Goal: Information Seeking & Learning: Check status

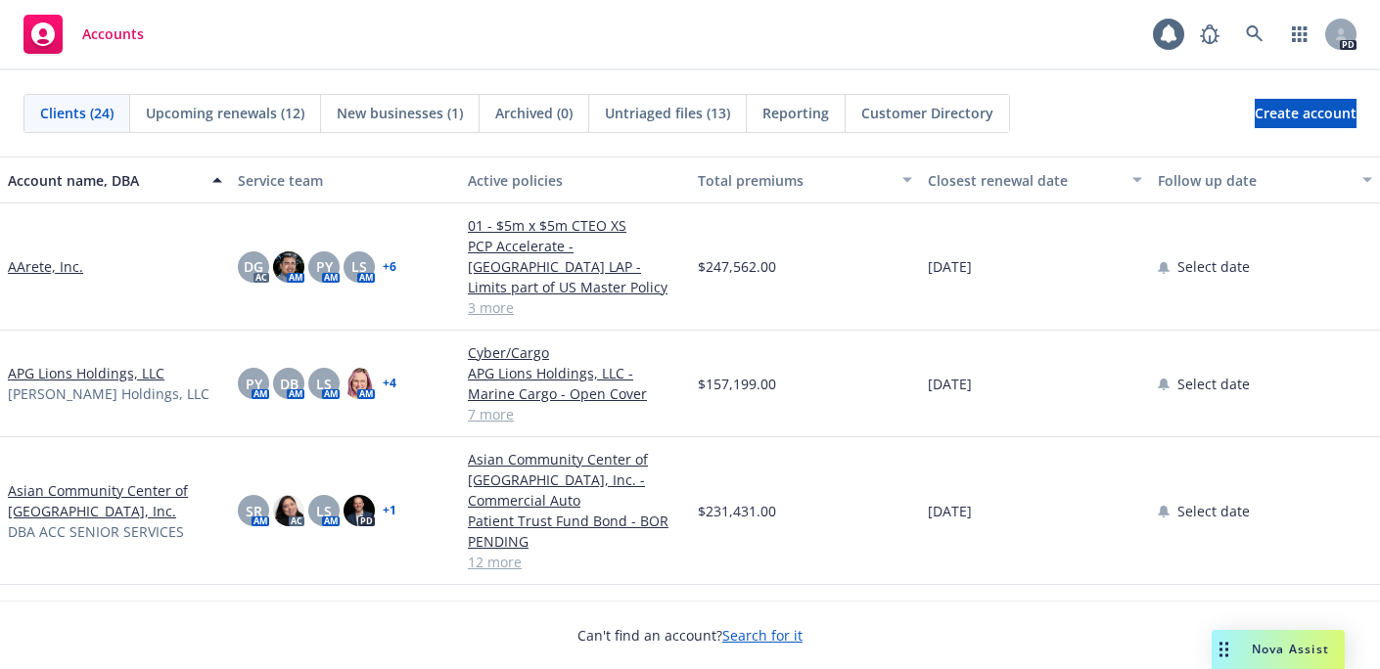
click at [217, 107] on span "Upcoming renewals (12)" at bounding box center [225, 113] width 159 height 21
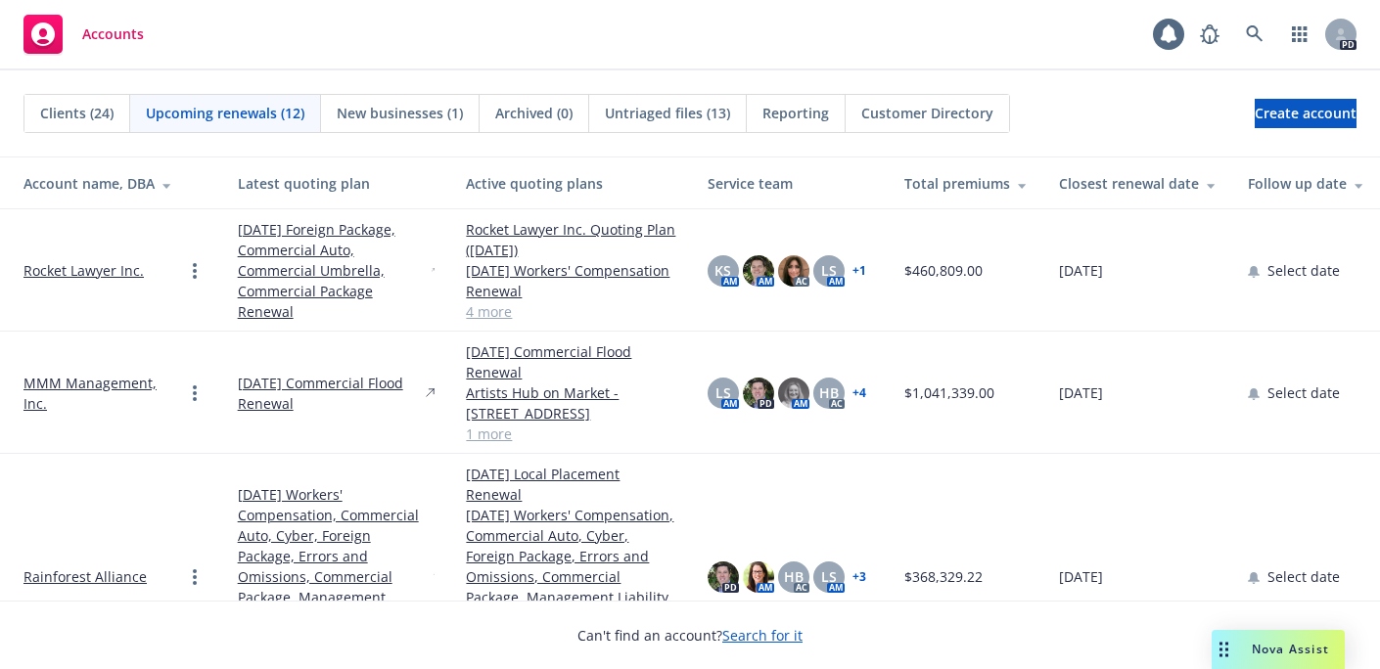
click at [93, 34] on span "Accounts" at bounding box center [113, 34] width 62 height 16
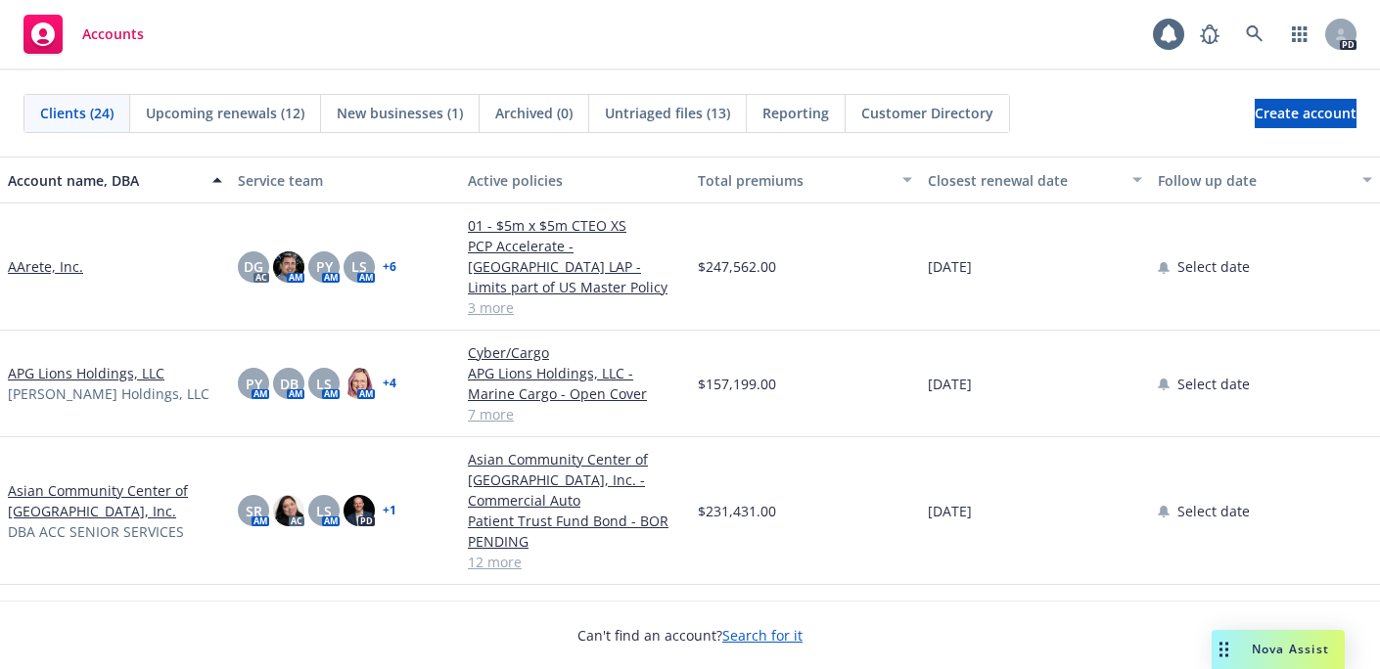
click at [36, 116] on div "Clients (24)" at bounding box center [77, 113] width 106 height 37
click at [63, 114] on span "Clients (24)" at bounding box center [76, 113] width 73 height 21
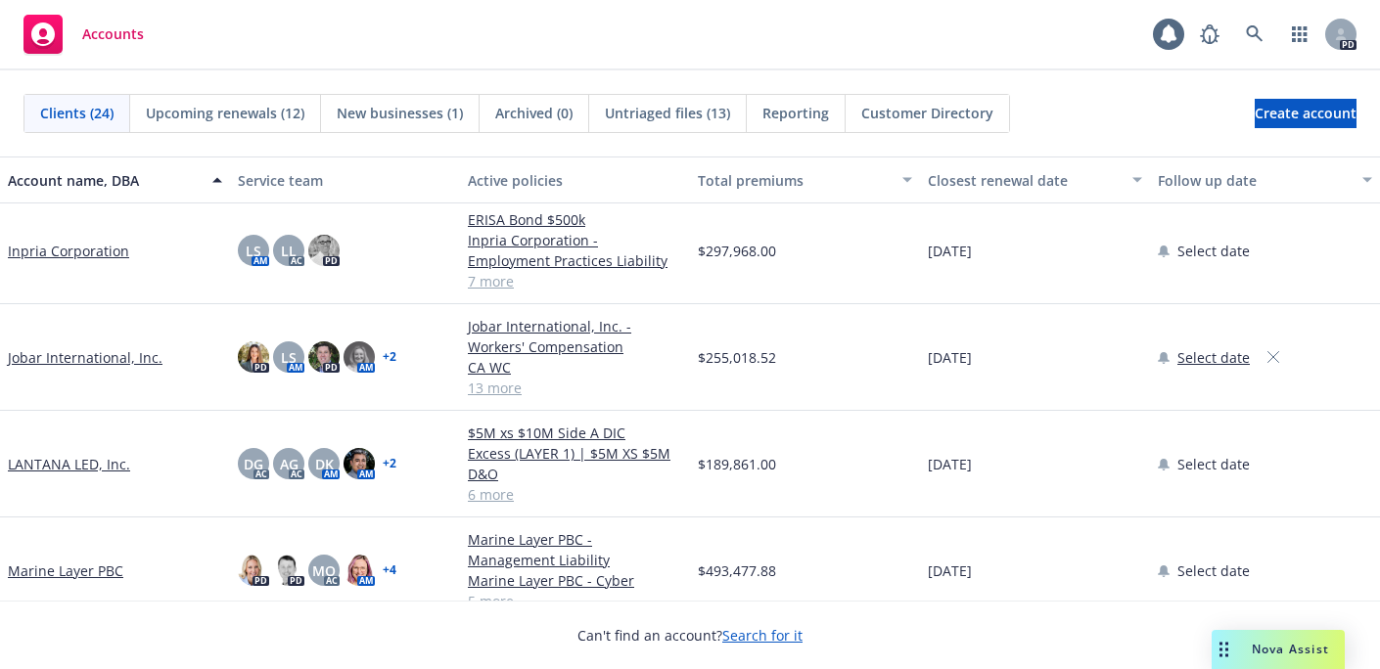
scroll to position [766, 0]
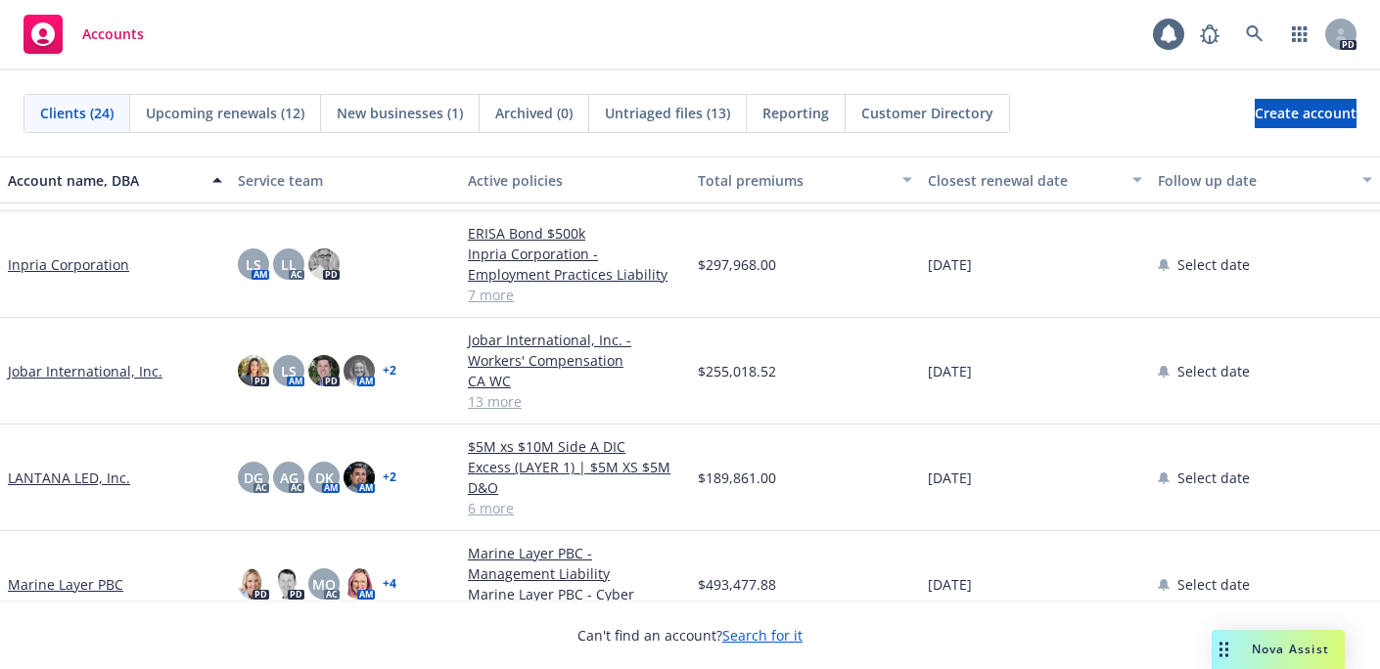
click at [65, 361] on link "Jobar International, Inc." at bounding box center [85, 371] width 155 height 21
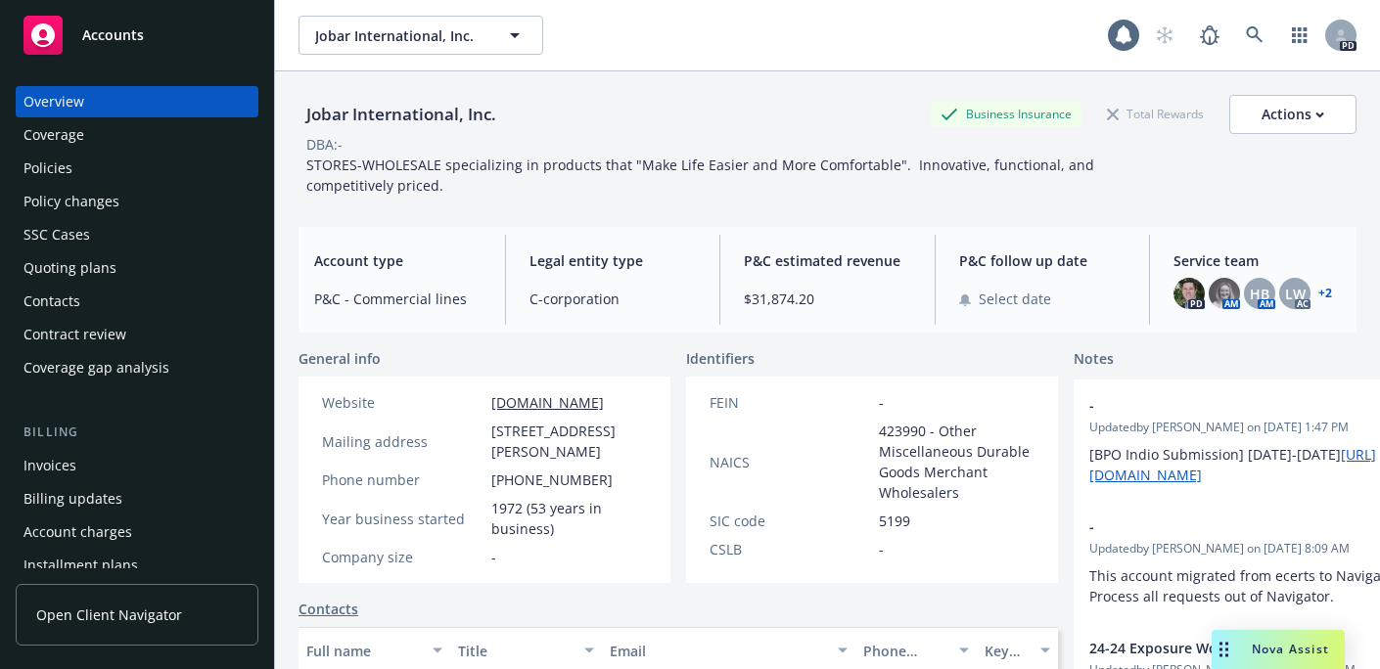
click at [292, 577] on div "Jobar International, Inc. Business Insurance Total Rewards Actions DBA: - STORE…" at bounding box center [827, 405] width 1105 height 669
click at [53, 161] on div "Policies" at bounding box center [47, 168] width 49 height 31
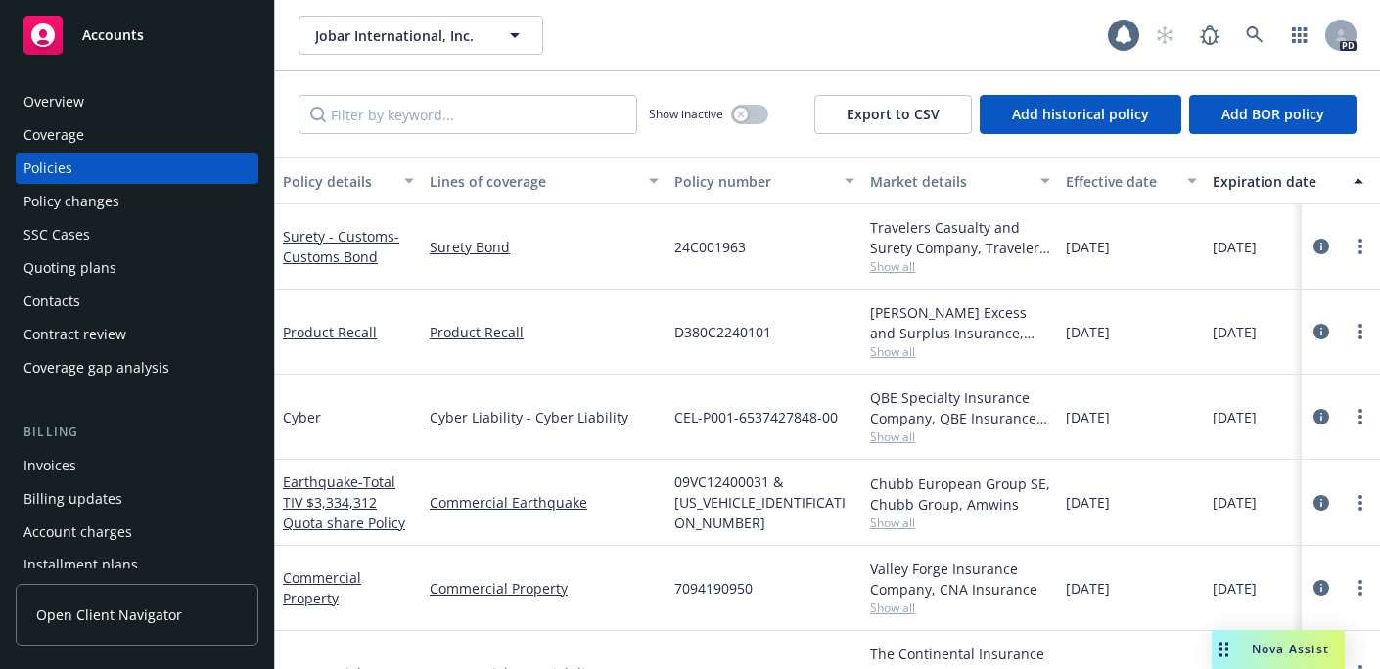
click at [602, 376] on div "Cyber Liability - Cyber Liability" at bounding box center [544, 417] width 245 height 85
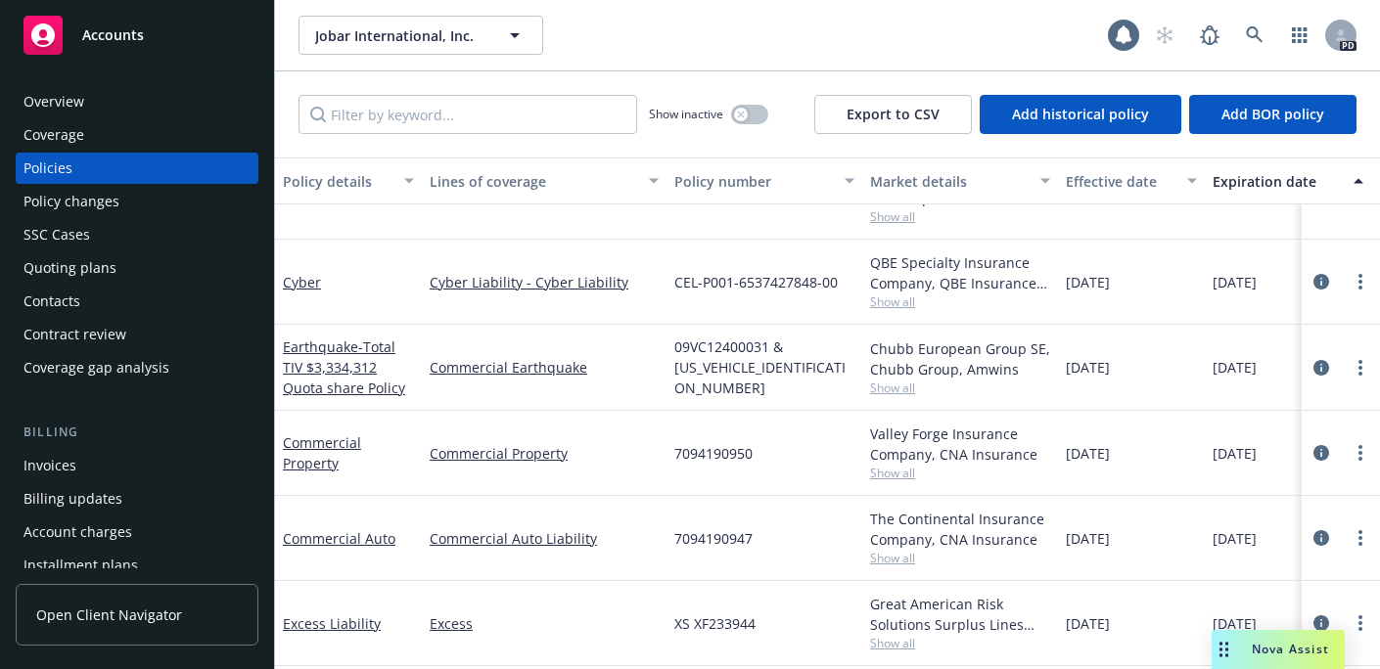
scroll to position [141, 0]
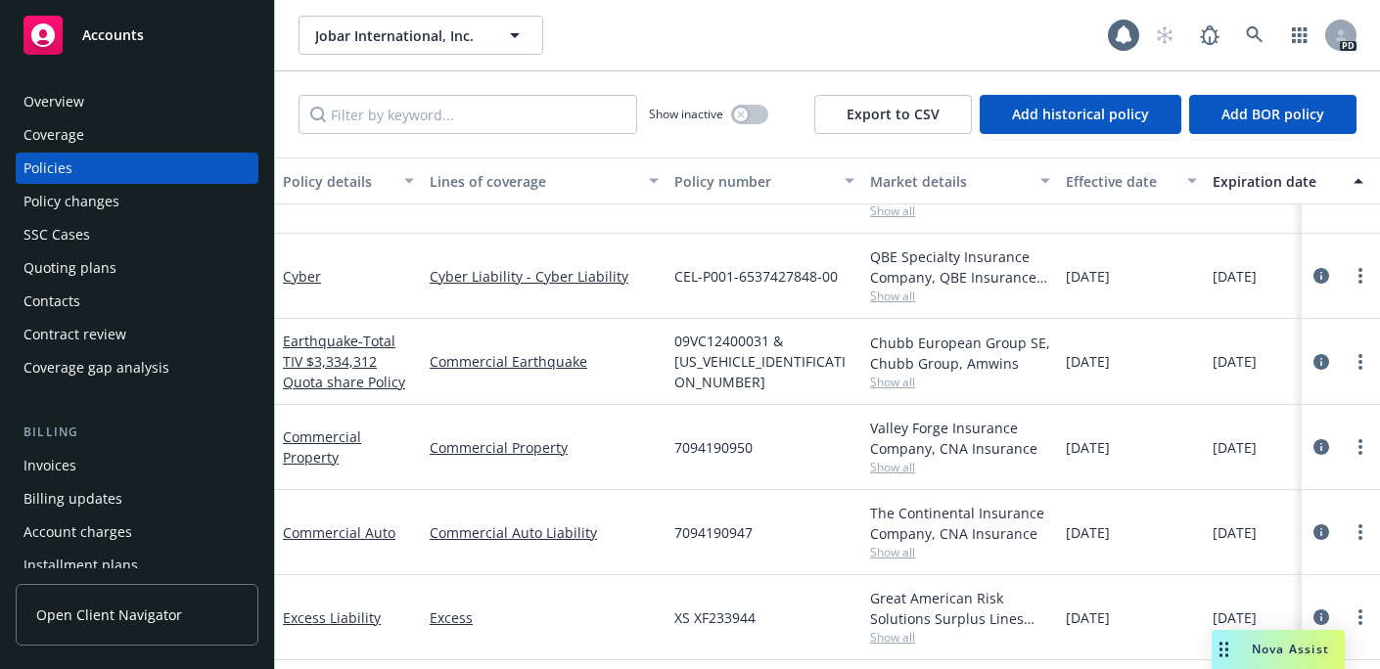
click at [655, 0] on div "Jobar International, Inc. Jobar International, Inc. 1 PD" at bounding box center [827, 35] width 1105 height 70
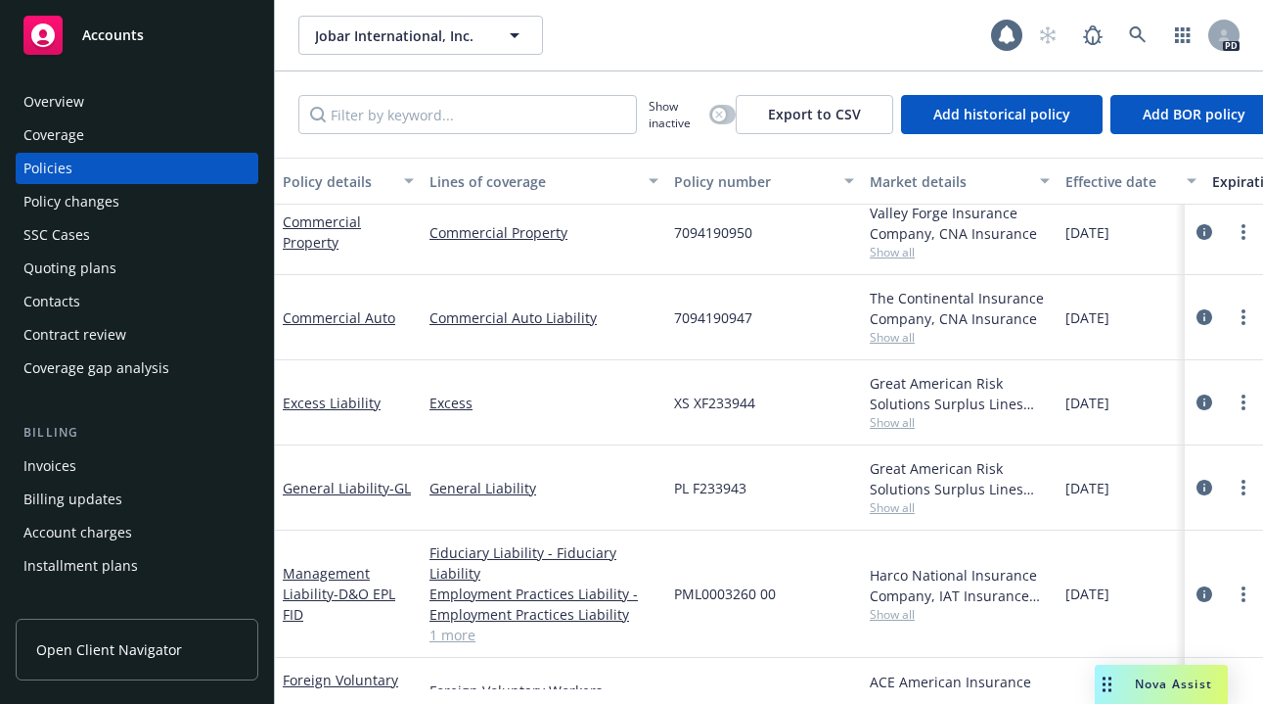
scroll to position [357, 0]
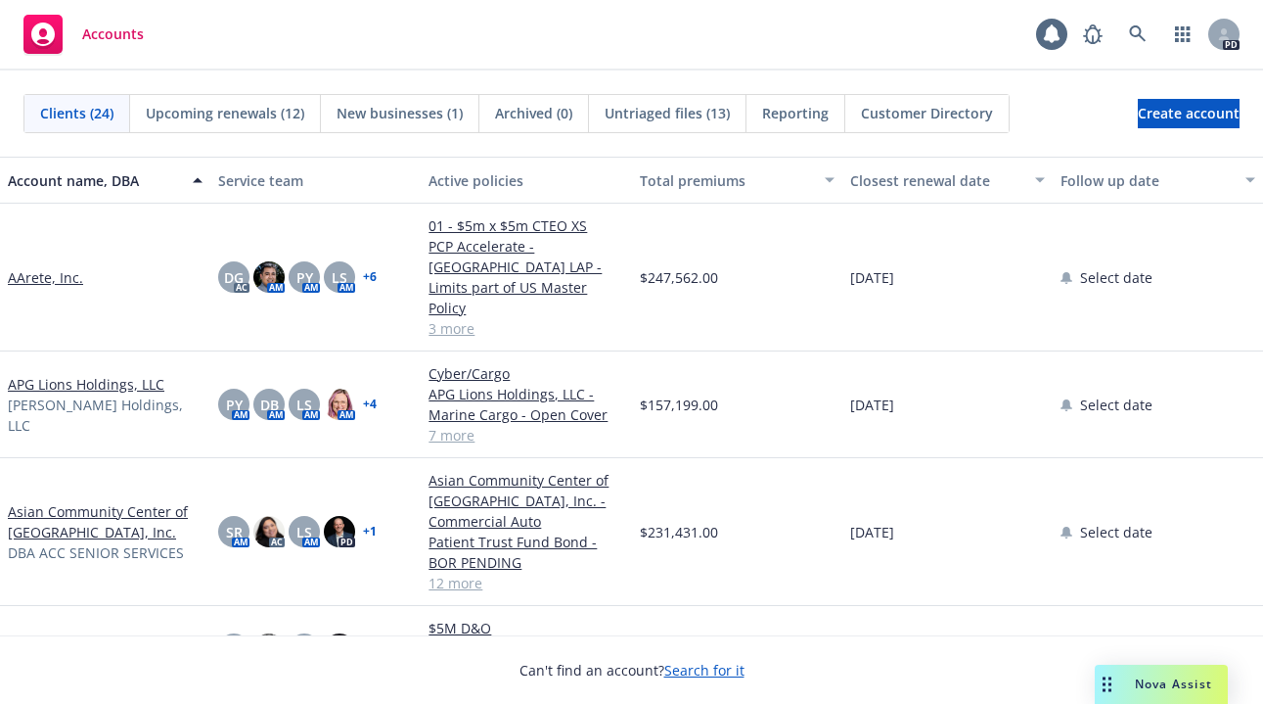
click at [70, 106] on span "Clients (24)" at bounding box center [76, 113] width 73 height 21
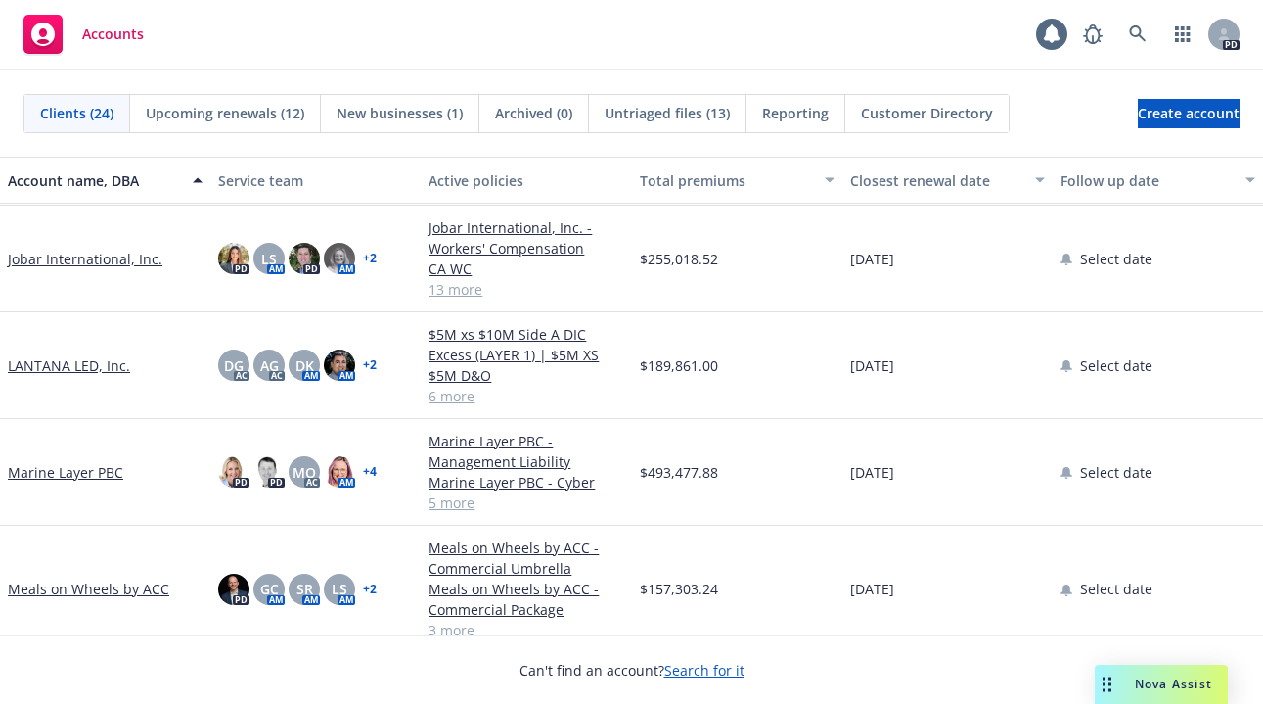
scroll to position [817, 0]
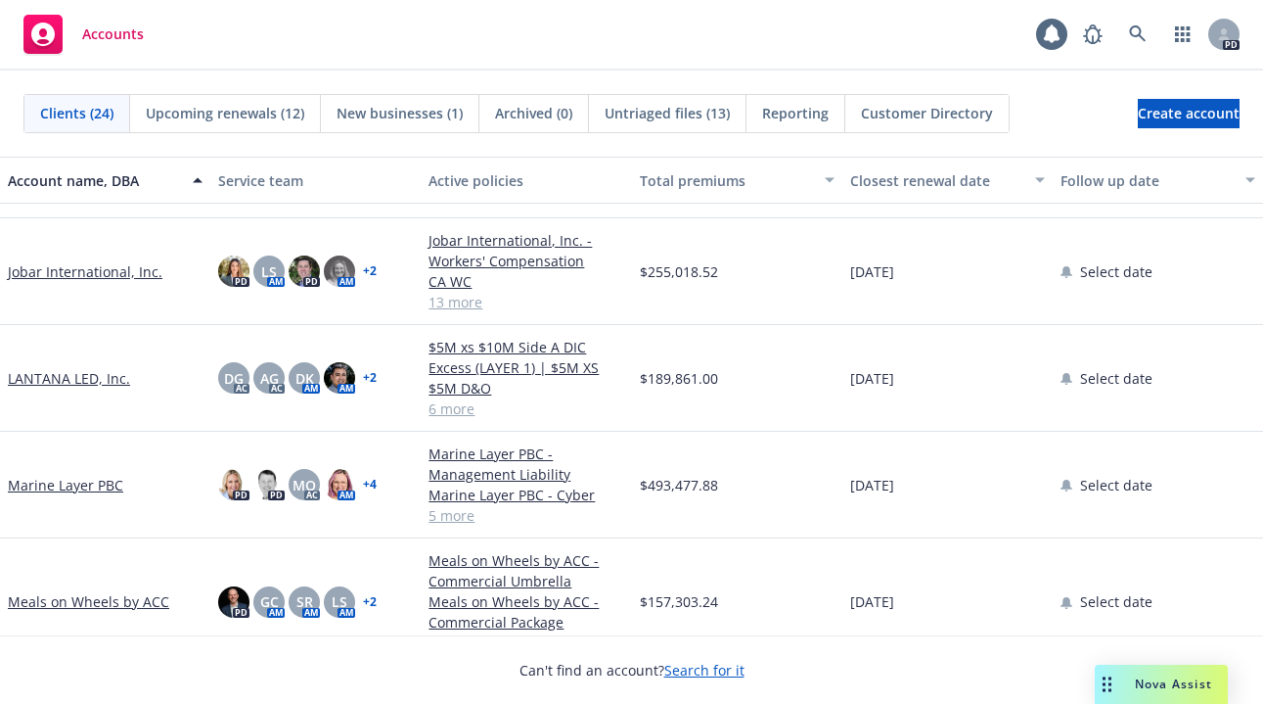
click at [71, 262] on link "Jobar International, Inc." at bounding box center [85, 271] width 155 height 21
